Goal: Task Accomplishment & Management: Manage account settings

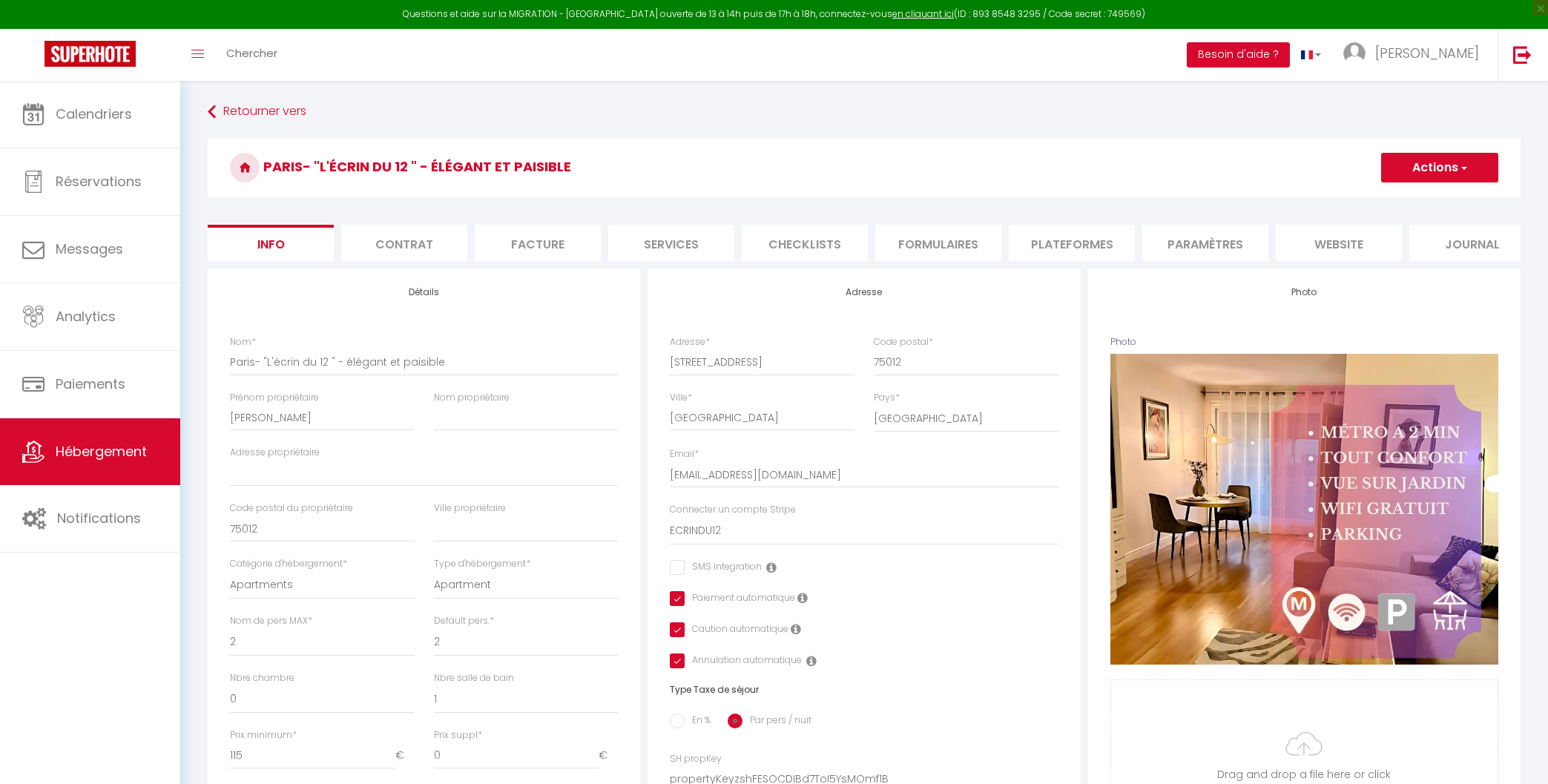
select select "2"
select select "1"
select select "15:00"
select select
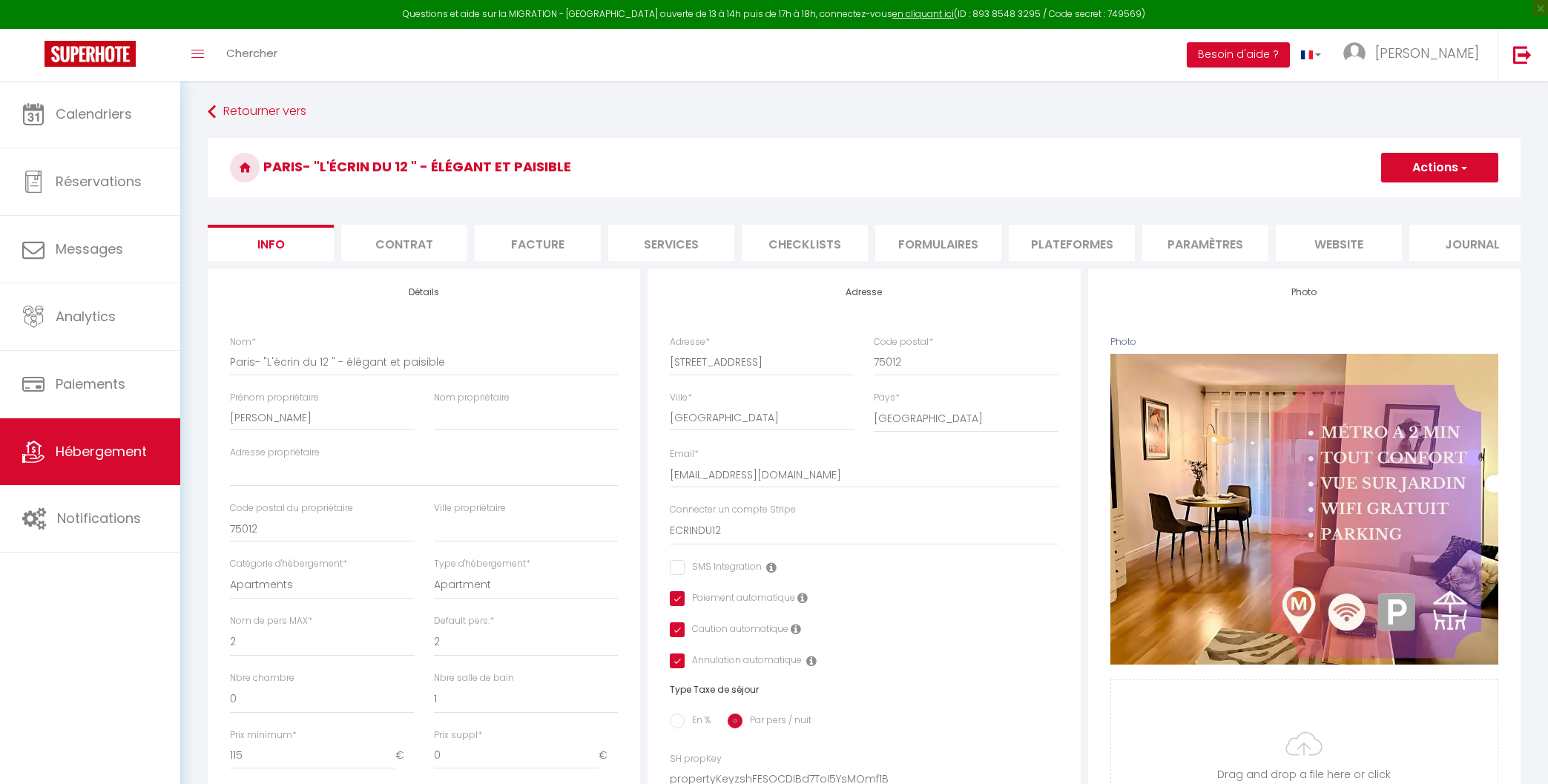
select select "11:00"
select select "30"
select select "120"
select select "15403"
select select "28"
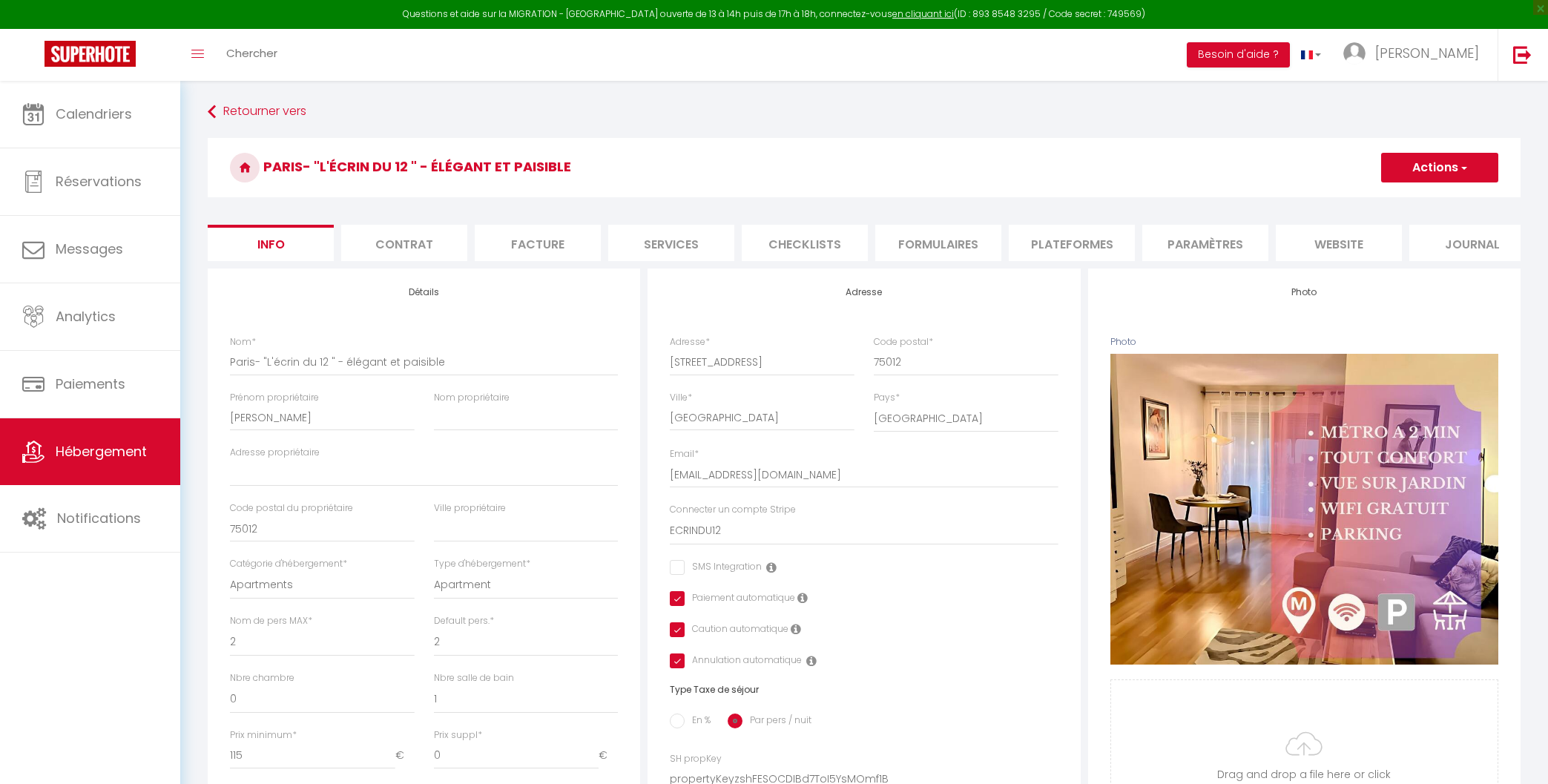
select select "47661"
click at [418, 235] on li "Contrat" at bounding box center [404, 243] width 126 height 37
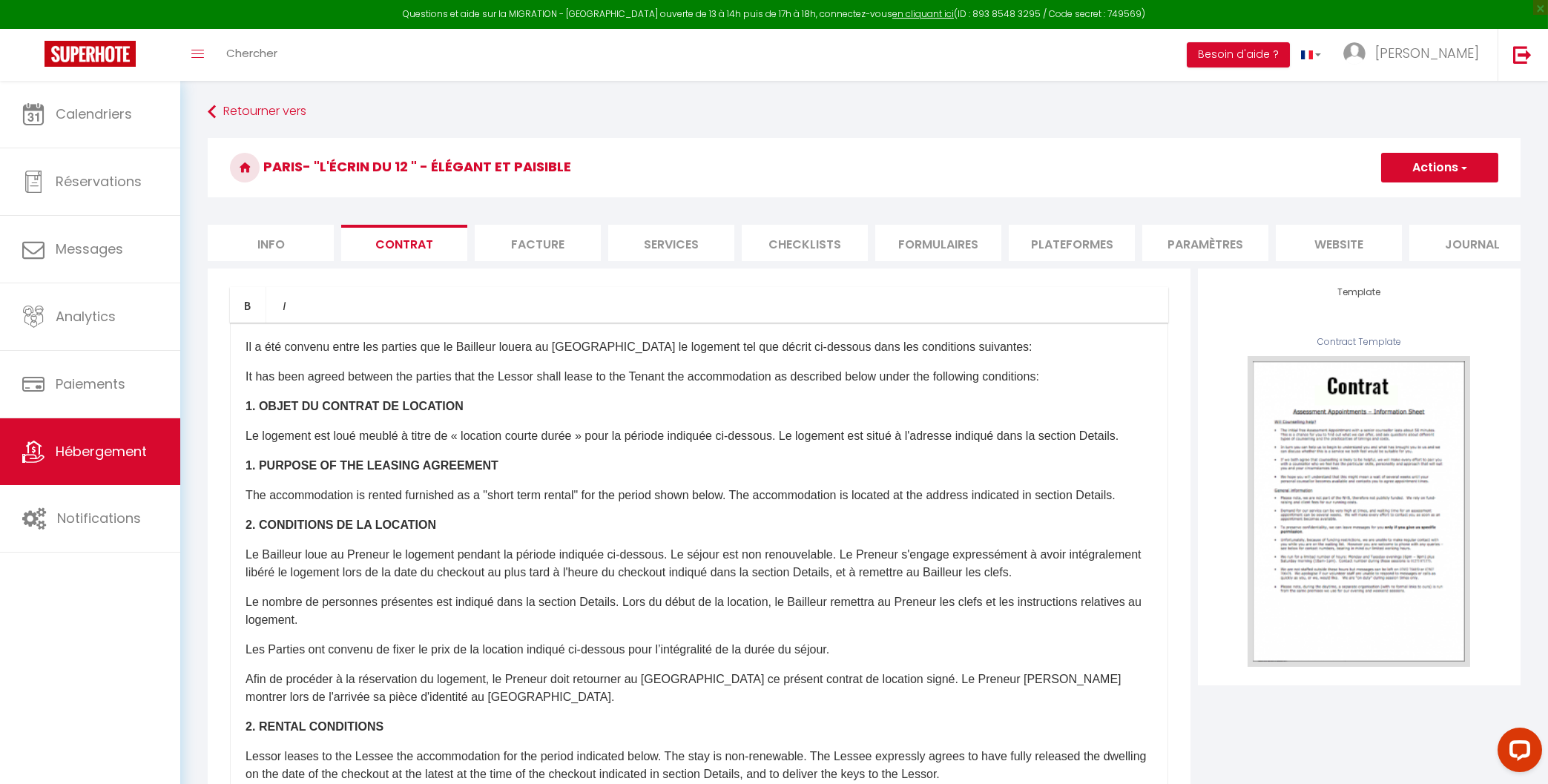
click at [283, 237] on li "Info" at bounding box center [270, 243] width 126 height 37
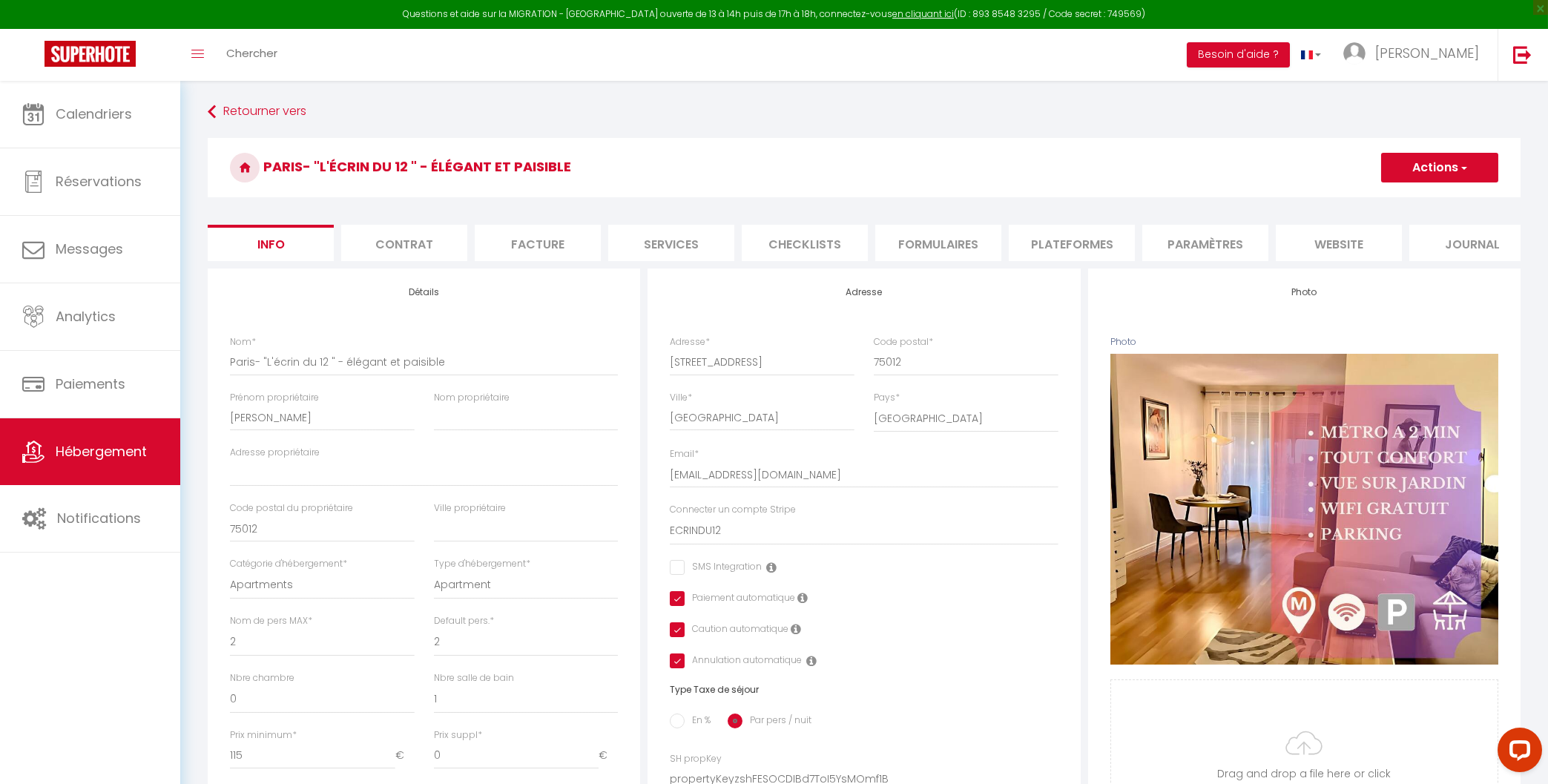
select select
checkbox input "false"
checkbox input "true"
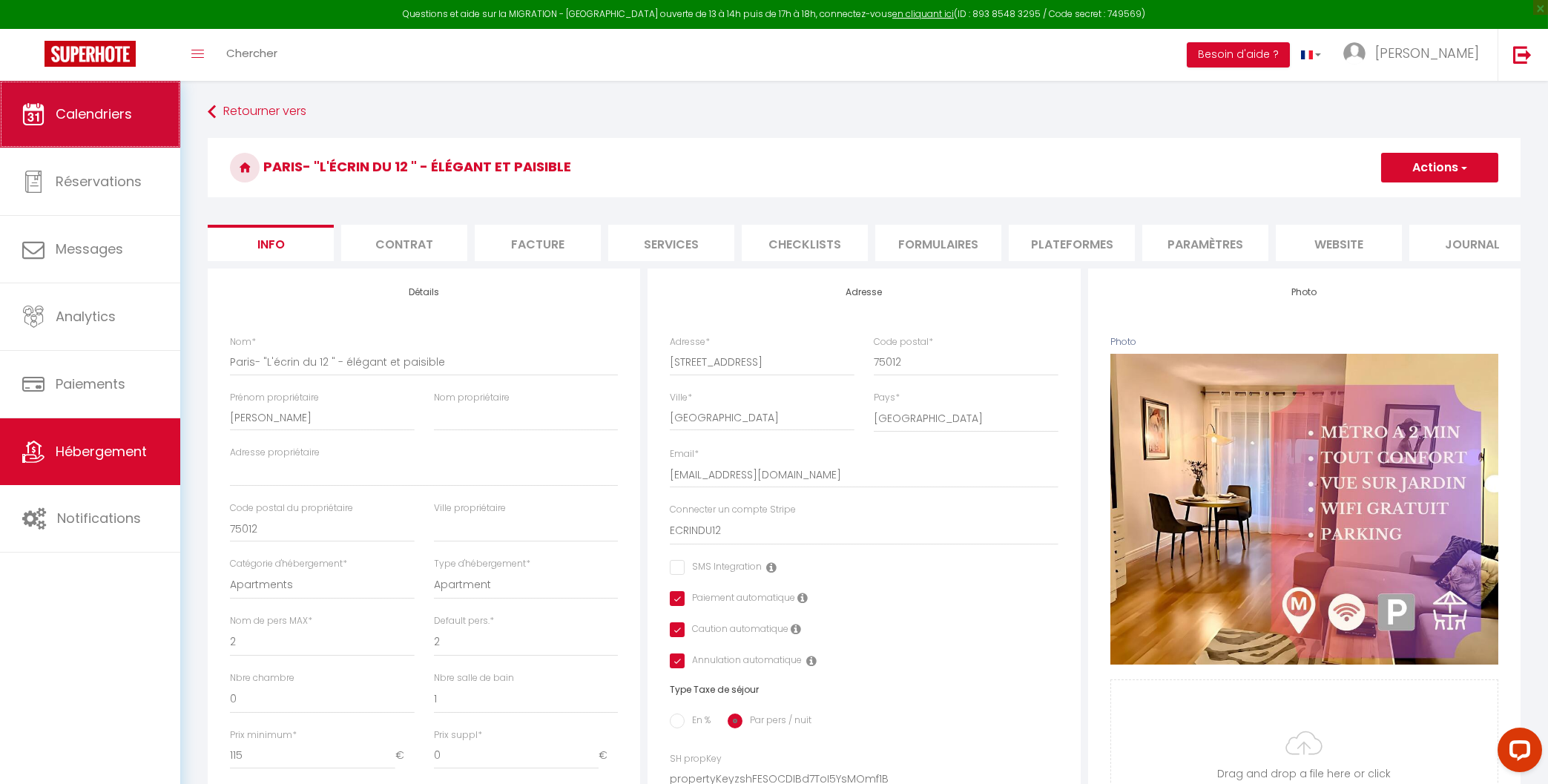
click at [126, 128] on link "Calendriers" at bounding box center [90, 114] width 180 height 67
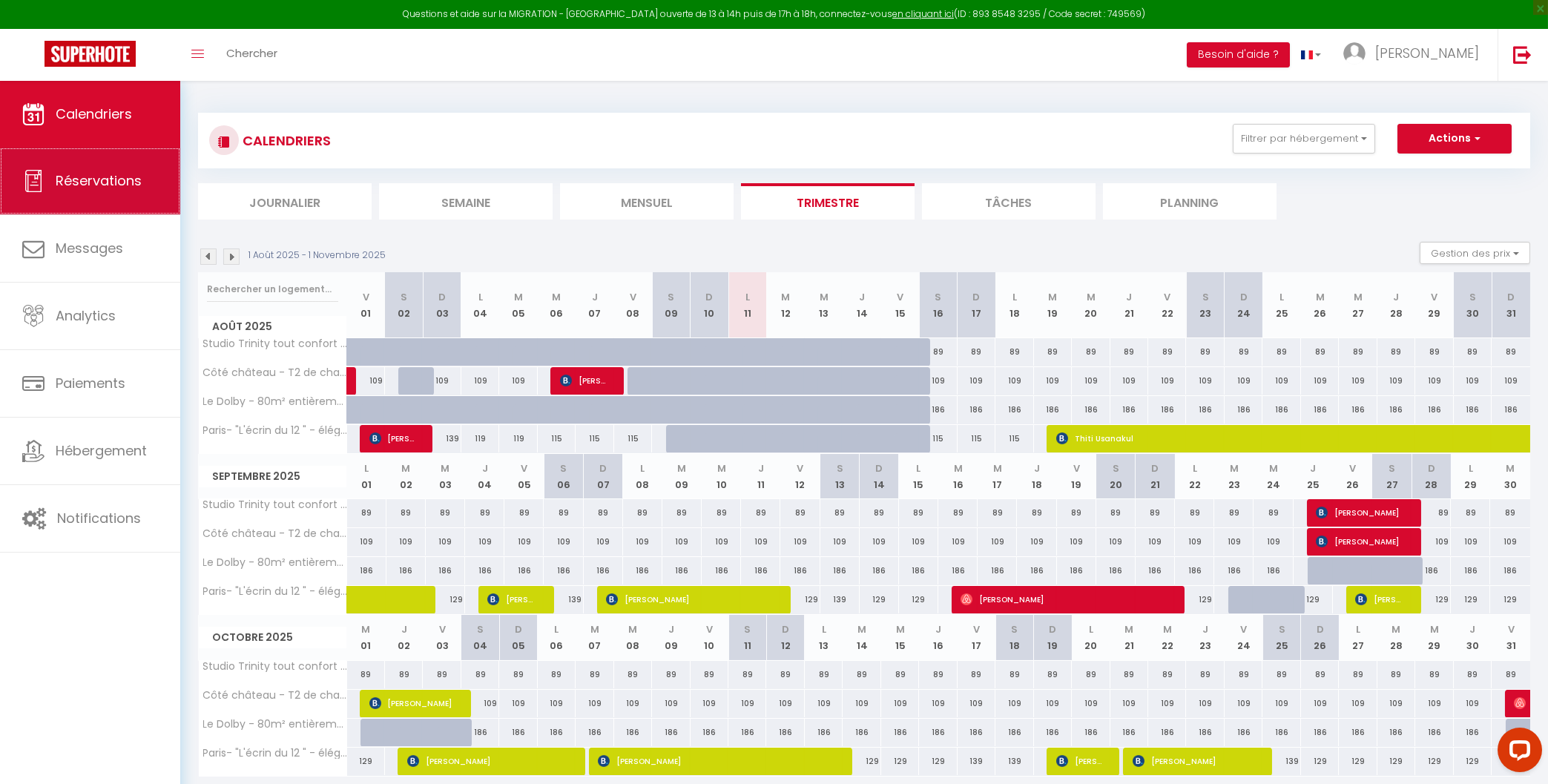
click at [91, 192] on link "Réservations" at bounding box center [90, 181] width 180 height 67
select select "not_cancelled"
